Goal: Use online tool/utility: Utilize a website feature to perform a specific function

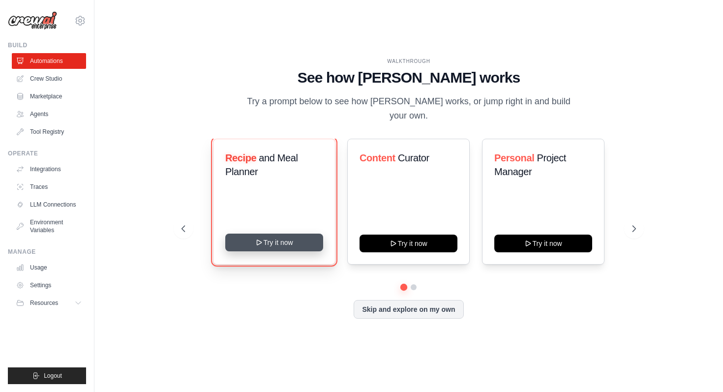
click at [267, 234] on button "Try it now" at bounding box center [274, 243] width 98 height 18
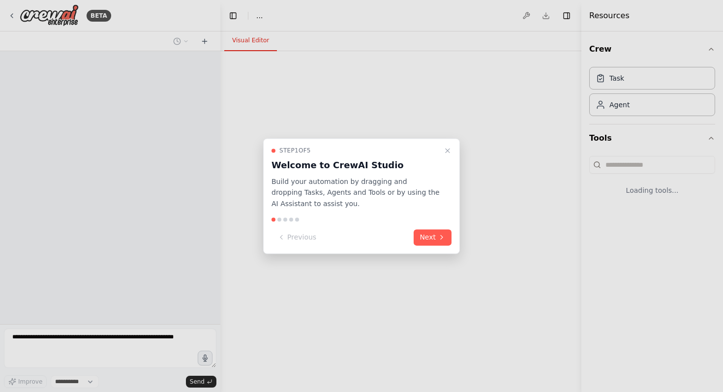
select select "****"
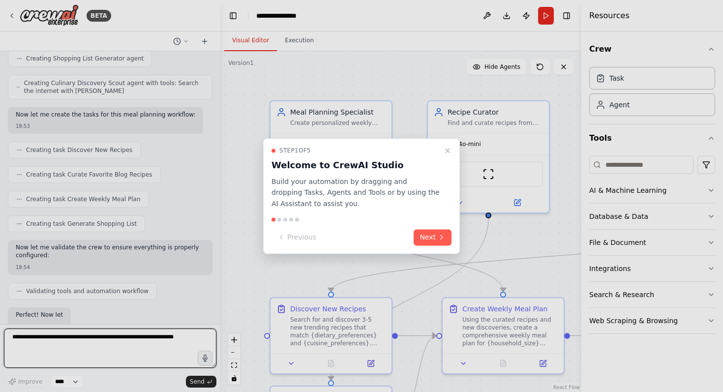
scroll to position [519, 0]
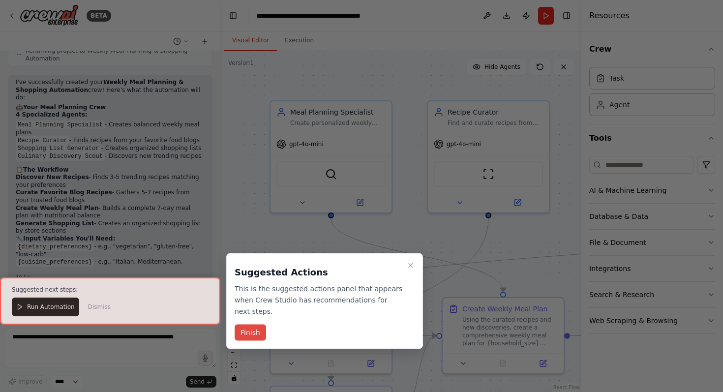
click at [248, 334] on button "Finish" at bounding box center [250, 333] width 31 height 16
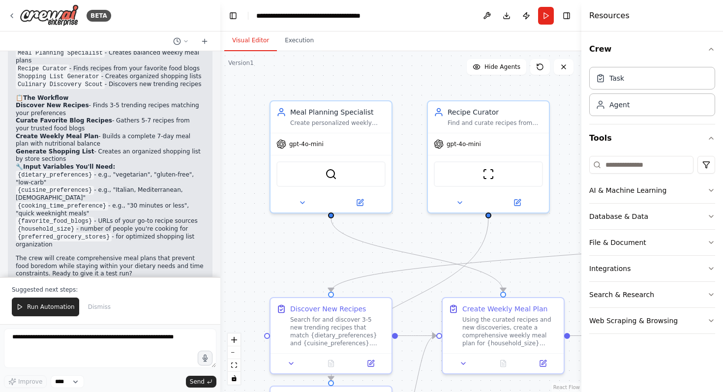
scroll to position [0, 0]
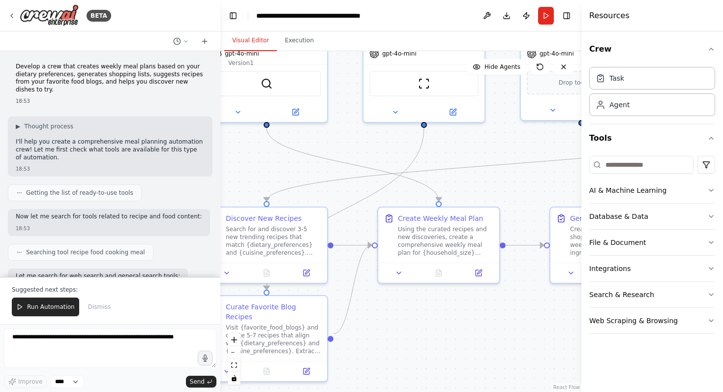
drag, startPoint x: 438, startPoint y: 232, endPoint x: 374, endPoint y: 142, distance: 111.1
click at [374, 142] on div ".deletable-edge-delete-btn { width: 20px; height: 20px; border: 0px solid #ffff…" at bounding box center [400, 221] width 361 height 341
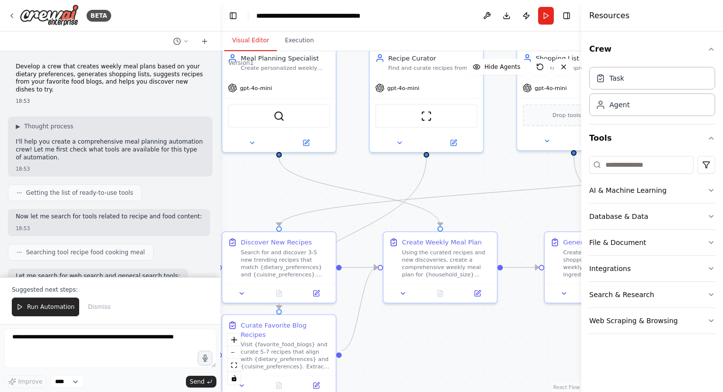
drag, startPoint x: 333, startPoint y: 182, endPoint x: 345, endPoint y: 177, distance: 13.4
click at [345, 177] on div ".deletable-edge-delete-btn { width: 20px; height: 20px; border: 0px solid #ffff…" at bounding box center [400, 221] width 361 height 341
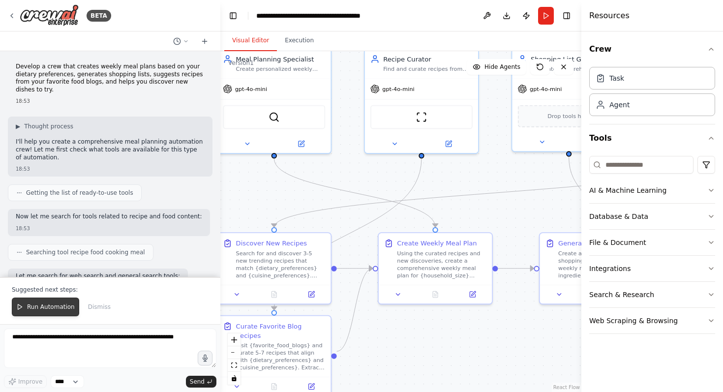
click at [36, 305] on span "Run Automation" at bounding box center [51, 307] width 48 height 8
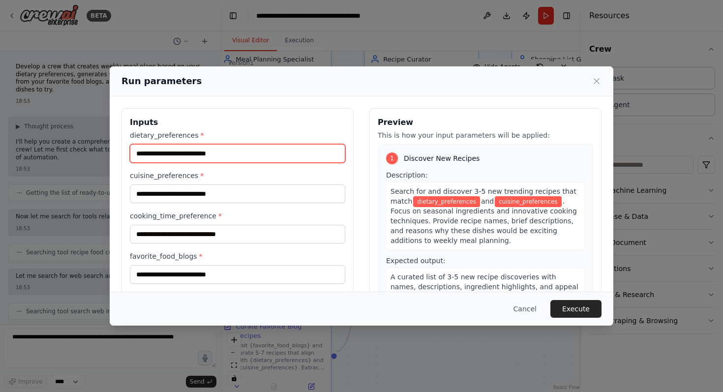
click at [179, 156] on input "dietary_preferences *" at bounding box center [237, 153] width 215 height 19
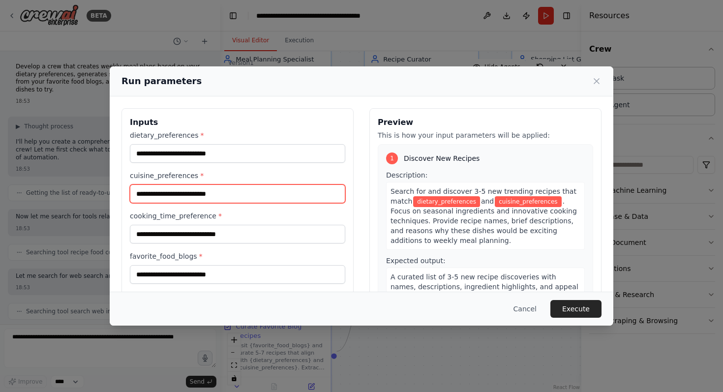
click at [193, 195] on input "cuisine_preferences *" at bounding box center [237, 193] width 215 height 19
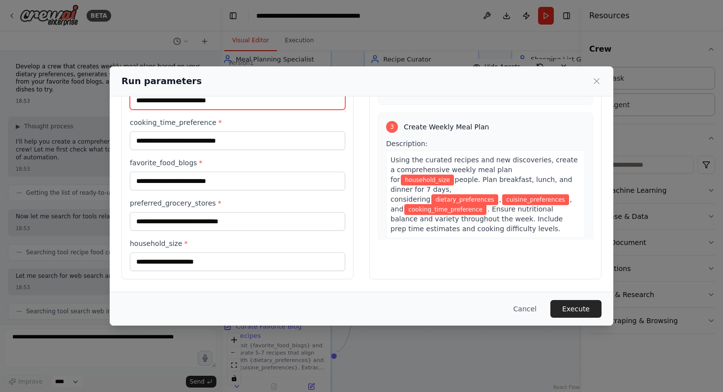
scroll to position [535, 0]
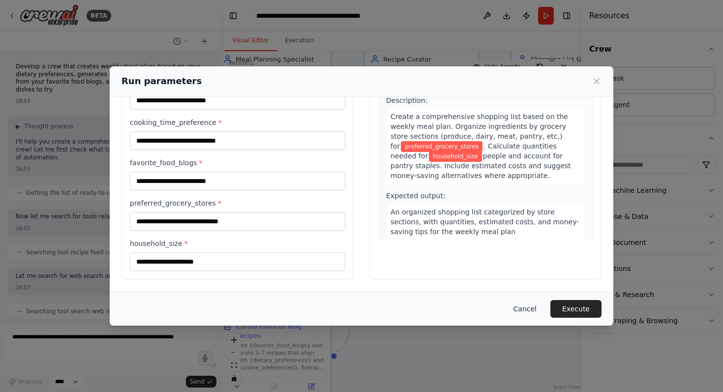
click at [521, 309] on button "Cancel" at bounding box center [525, 309] width 39 height 18
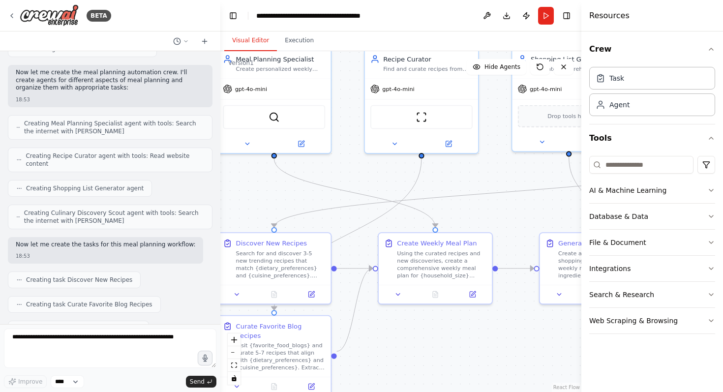
scroll to position [776, 0]
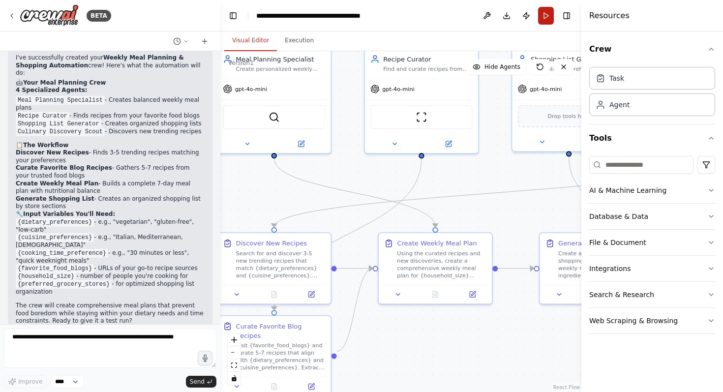
click at [544, 14] on button "Run" at bounding box center [546, 16] width 16 height 18
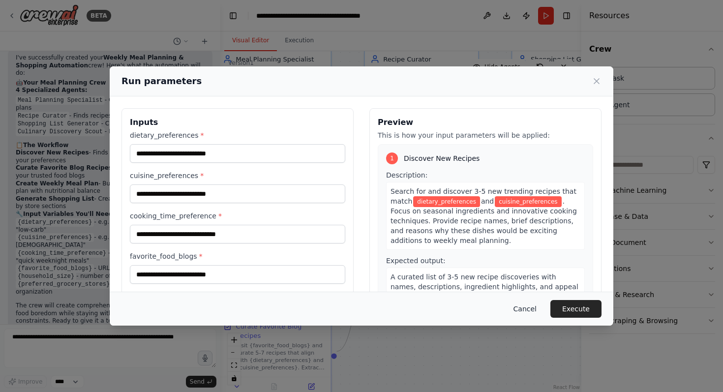
click at [525, 313] on button "Cancel" at bounding box center [525, 309] width 39 height 18
